Goal: Find specific page/section: Find specific page/section

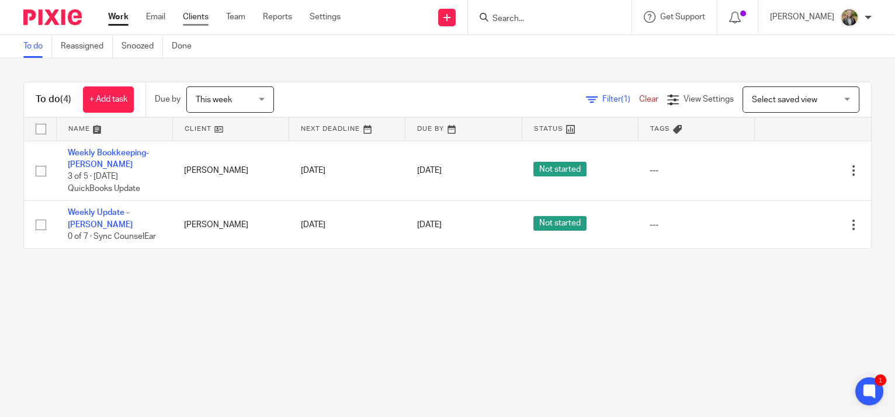
click at [199, 16] on link "Clients" at bounding box center [196, 17] width 26 height 12
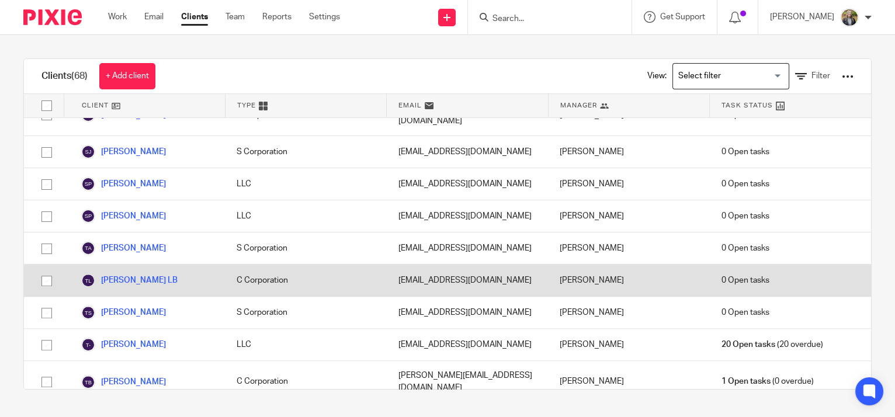
scroll to position [1646, 0]
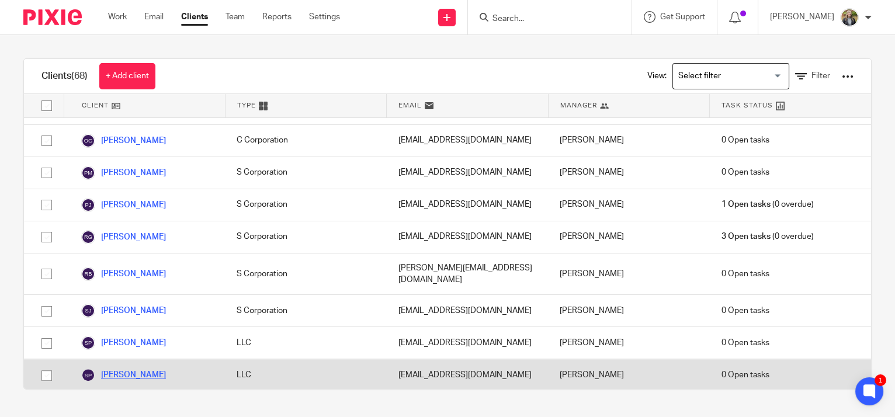
click at [117, 368] on link "[PERSON_NAME]" at bounding box center [123, 375] width 85 height 14
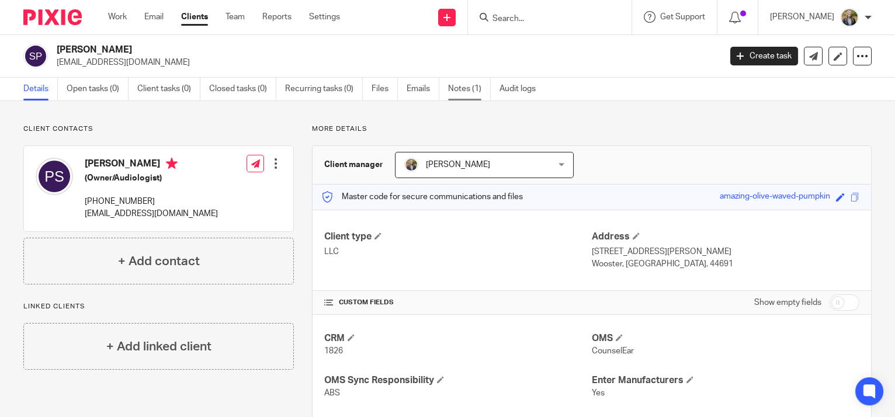
click at [472, 91] on link "Notes (1)" at bounding box center [469, 89] width 43 height 23
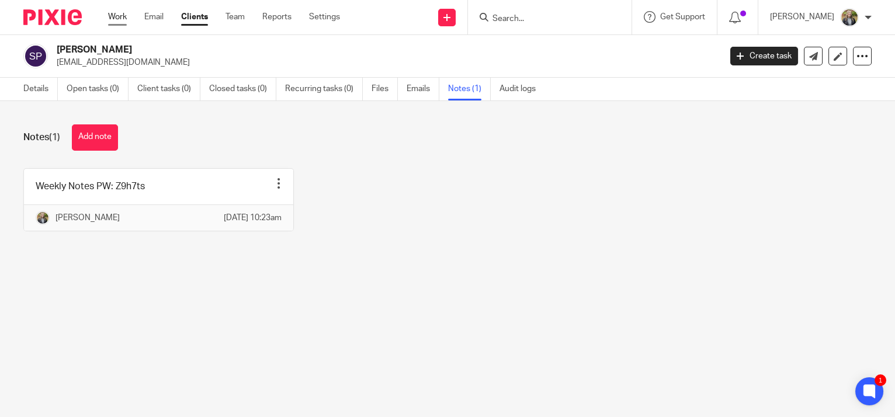
click at [118, 13] on link "Work" at bounding box center [117, 17] width 19 height 12
